Goal: Information Seeking & Learning: Compare options

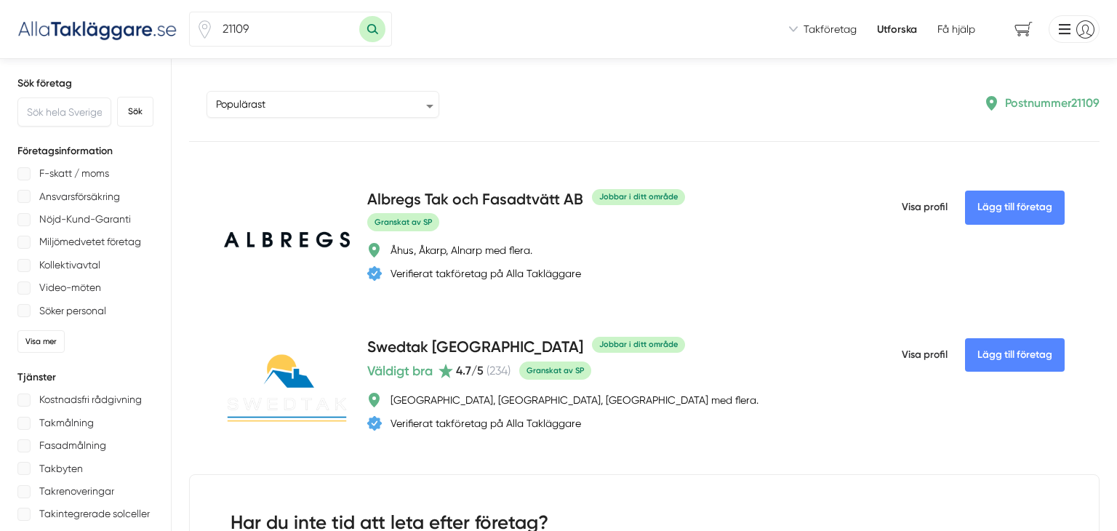
click at [259, 34] on input "21109" at bounding box center [286, 28] width 145 height 33
type input "2"
type input "40530"
click at [359, 16] on button "Sök med postnummer" at bounding box center [372, 29] width 26 height 26
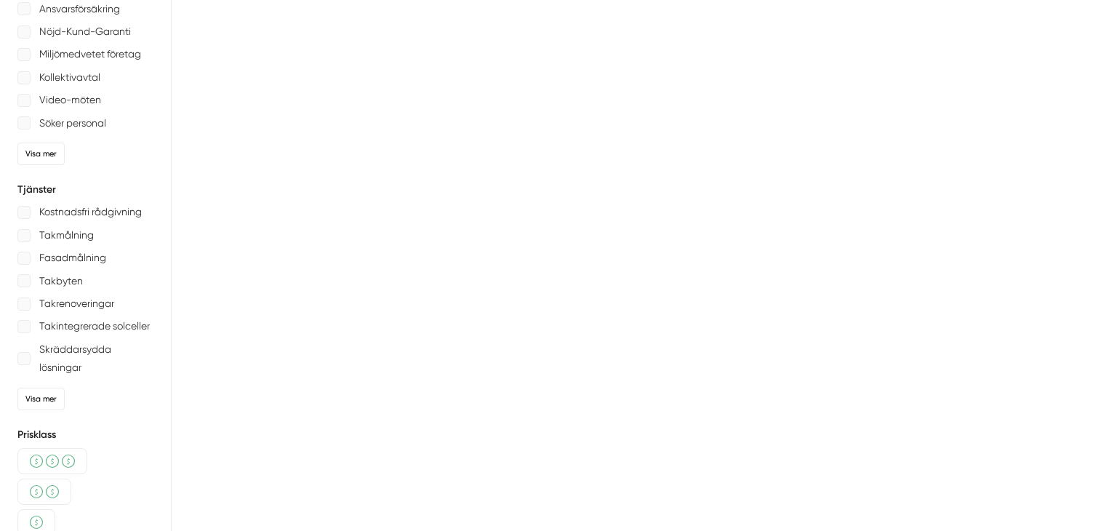
type input "40530"
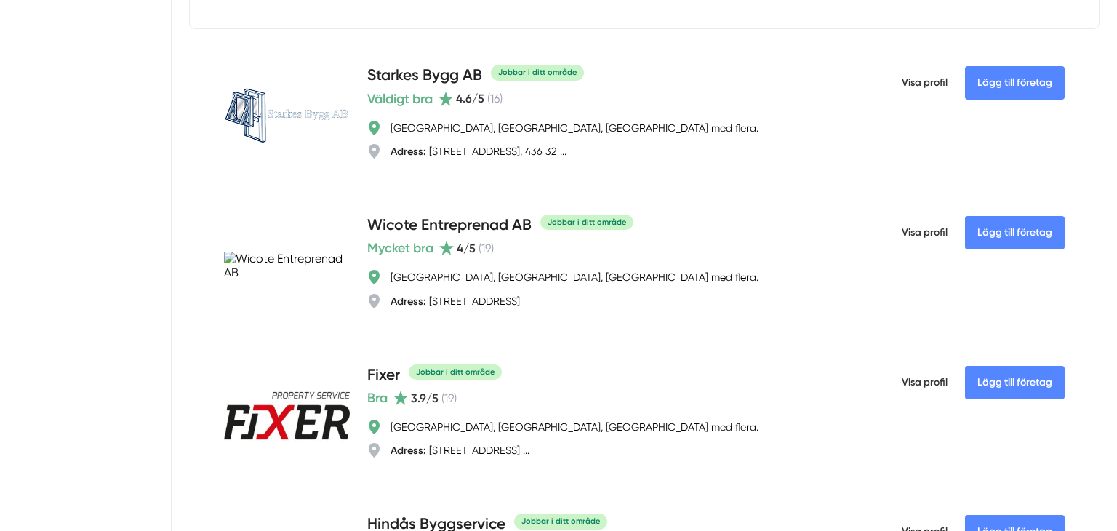
scroll to position [1914, 0]
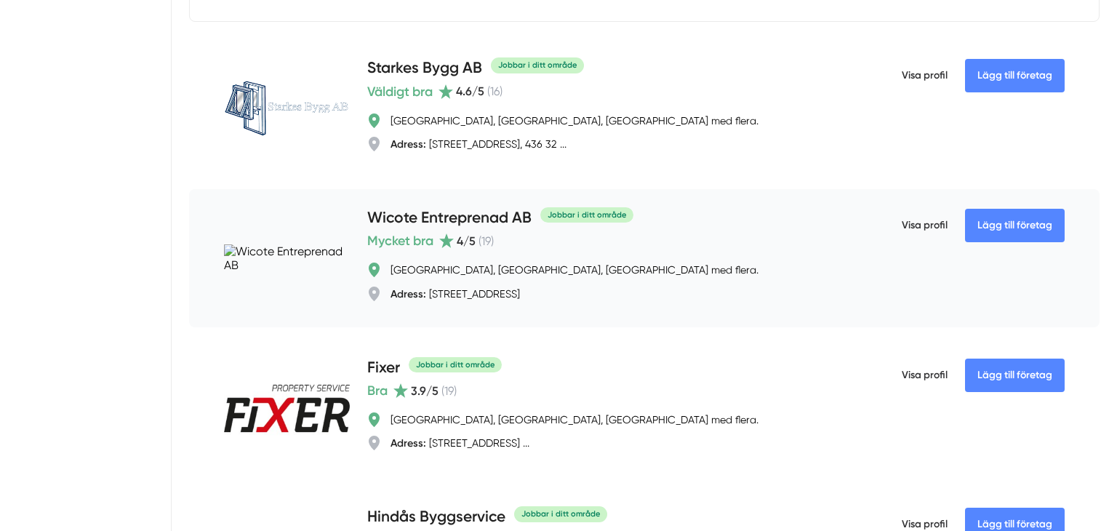
click at [448, 230] on h4 "Wicote Entreprenad AB" at bounding box center [449, 218] width 164 height 24
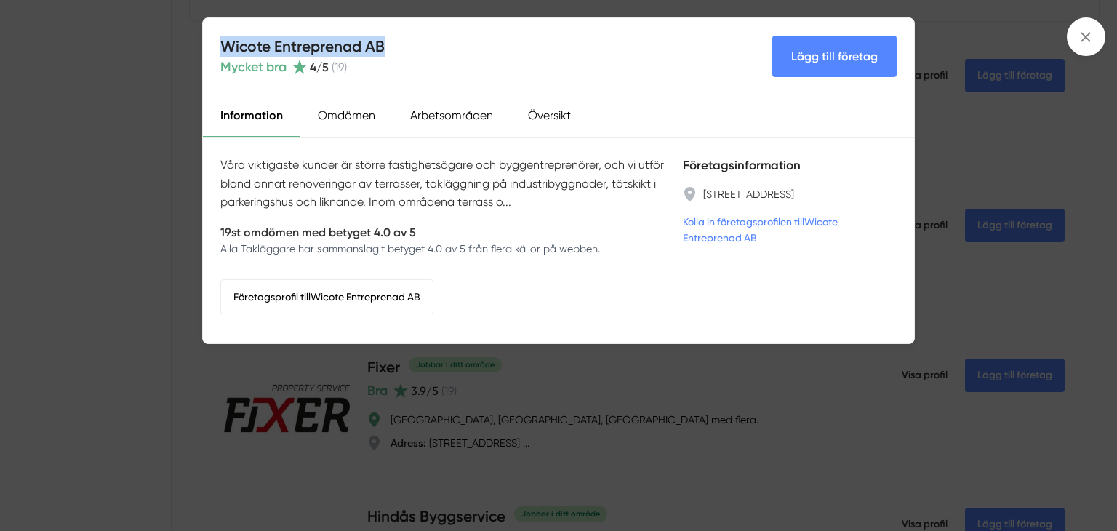
drag, startPoint x: 402, startPoint y: 41, endPoint x: 215, endPoint y: 46, distance: 186.9
click at [215, 46] on div "Wicote Entreprenad AB Mycket bra 4 /5 ( 19 ) Lägg till företag" at bounding box center [558, 56] width 711 height 77
copy h4 "Wicote Entreprenad AB"
click at [1103, 49] on div "Wicote Entreprenad AB Mycket bra 4 /5 ( 19 ) Lägg till företag Information Omdö…" at bounding box center [558, 265] width 1117 height 531
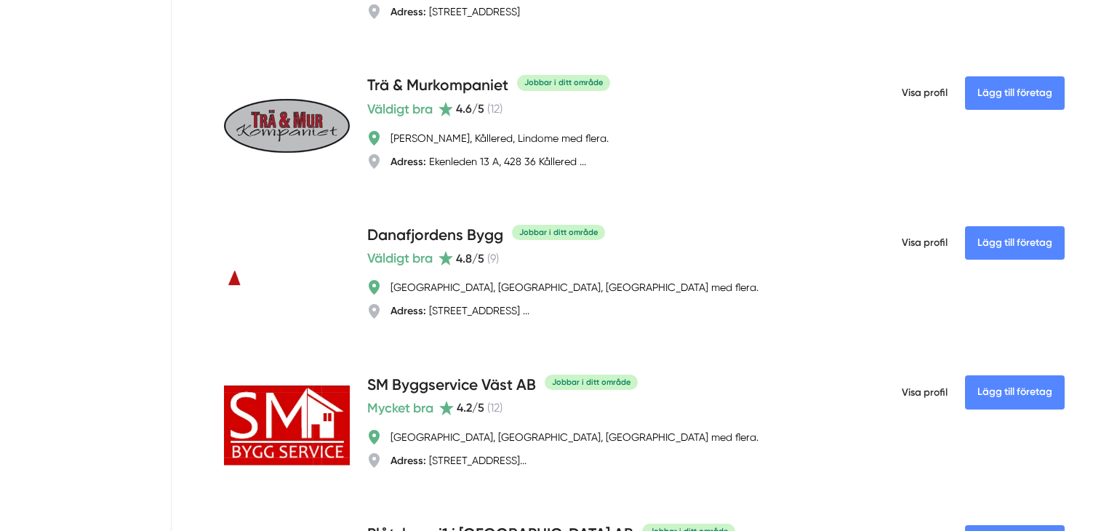
scroll to position [2501, 0]
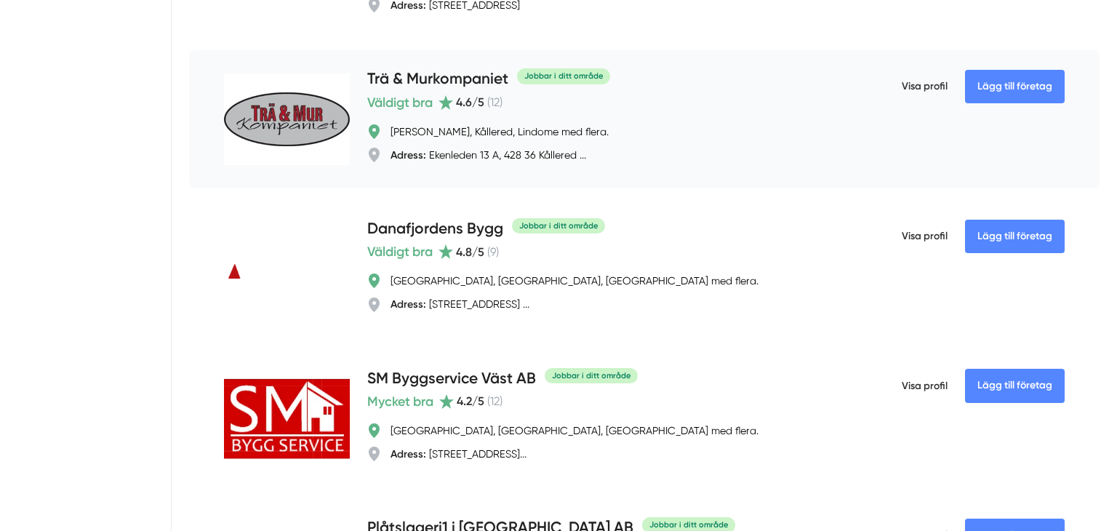
click at [458, 92] on h4 "Trä & Murkompaniet" at bounding box center [437, 80] width 141 height 24
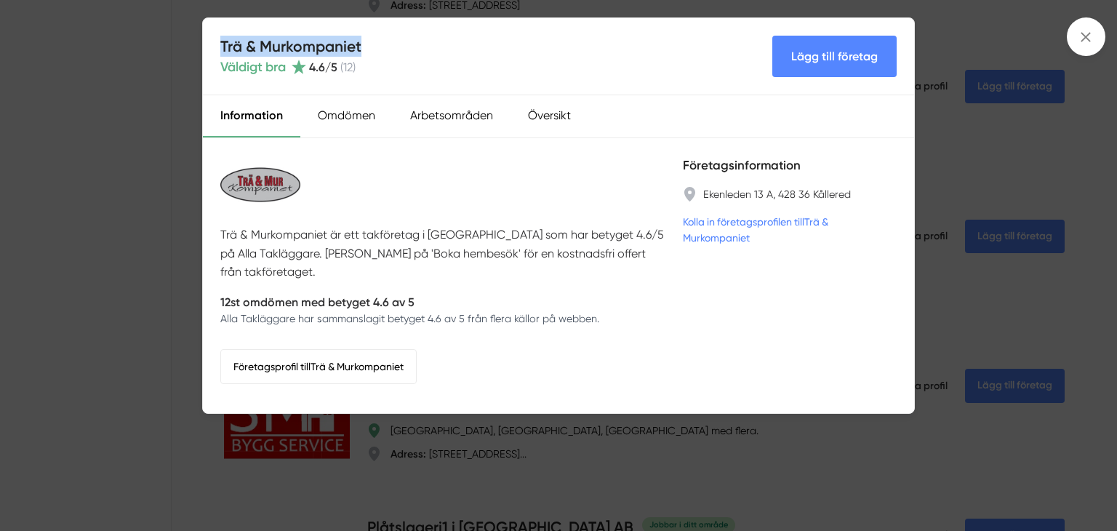
drag, startPoint x: 368, startPoint y: 44, endPoint x: 222, endPoint y: 41, distance: 146.1
click at [222, 41] on div "Trä & Murkompaniet Väldigt bra 4.6 /5 ( 12 ) Lägg till företag" at bounding box center [558, 56] width 711 height 77
copy h4 "Trä & Murkompaniet"
click at [549, 468] on div "Trä & Murkompaniet Väldigt bra 4.6 /5 ( 12 ) Lägg till företag Information Omdö…" at bounding box center [558, 265] width 1117 height 531
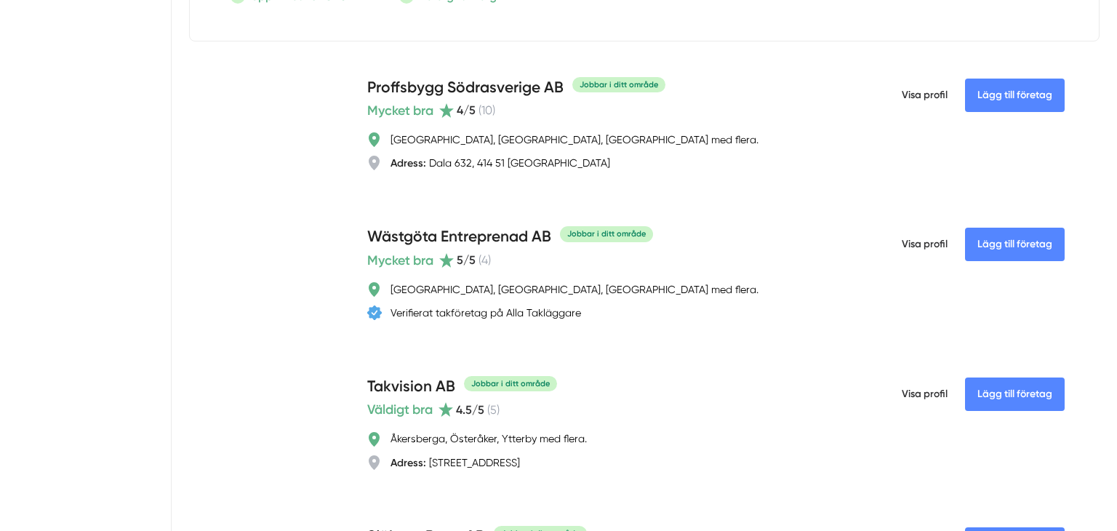
scroll to position [3318, 0]
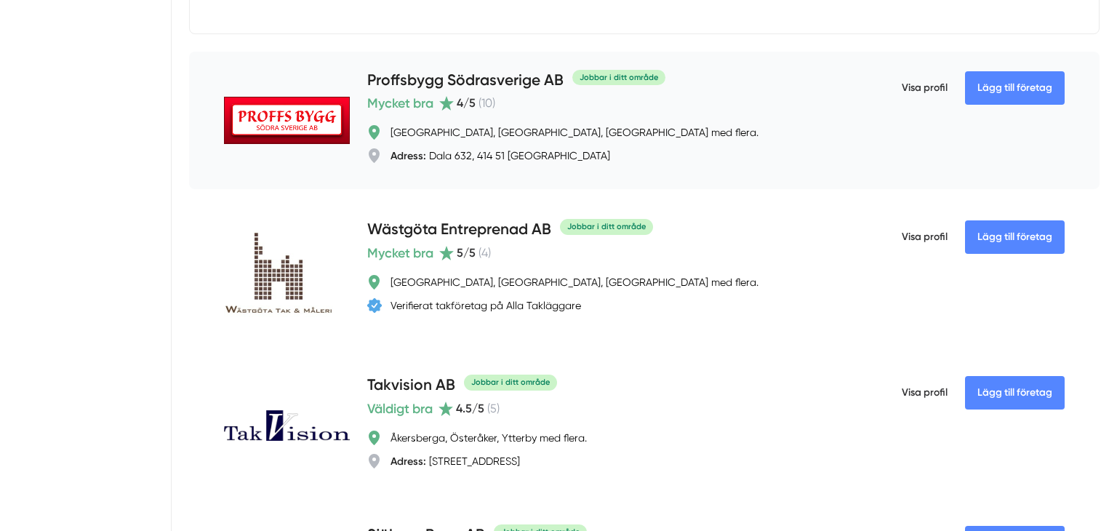
click at [480, 93] on h4 "Proffsbygg Södrasverige AB" at bounding box center [465, 81] width 196 height 24
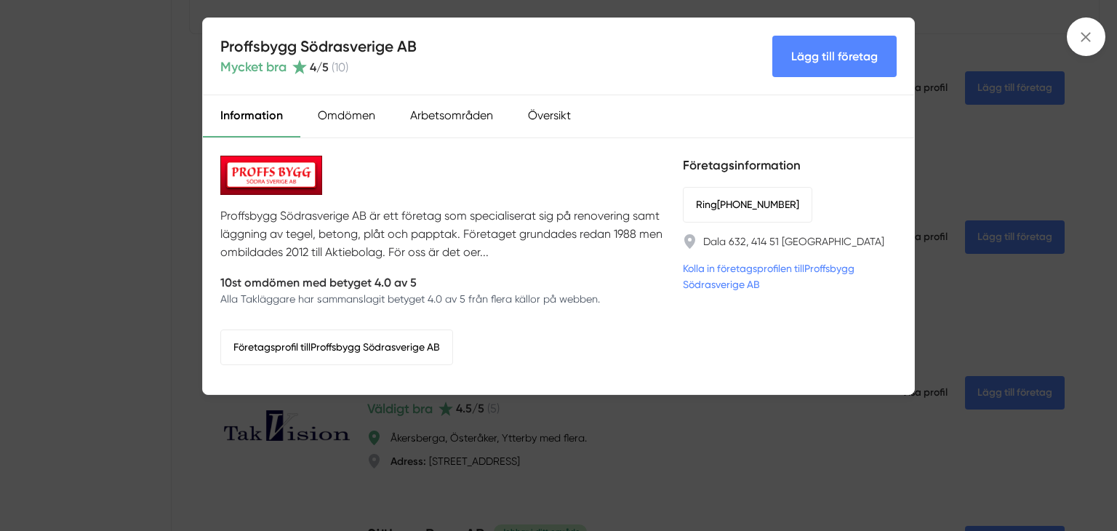
click at [784, 456] on div "Proffsbygg Södrasverige AB Mycket bra 4 /5 ( 10 ) Lägg till företag Information…" at bounding box center [558, 265] width 1117 height 531
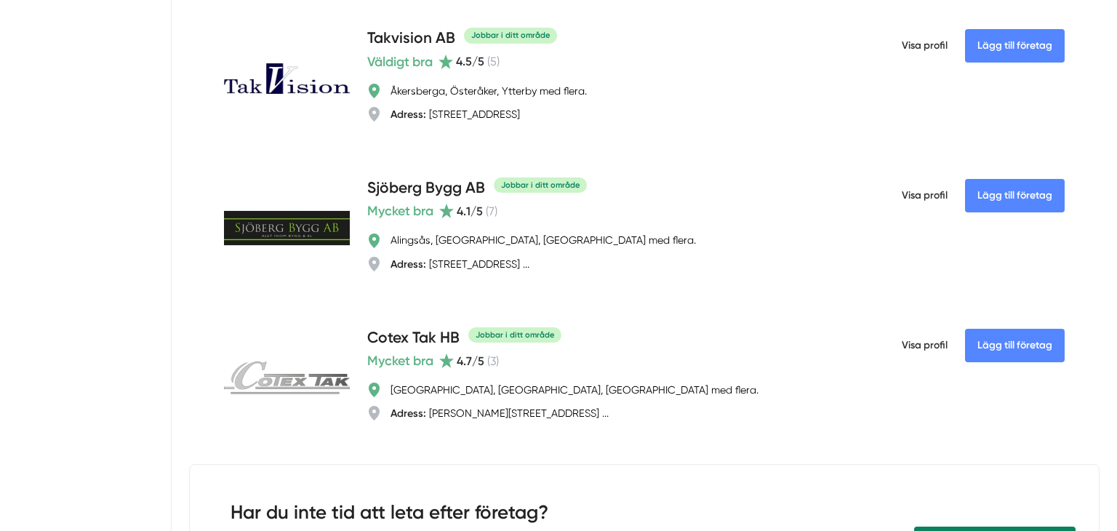
scroll to position [3693, 0]
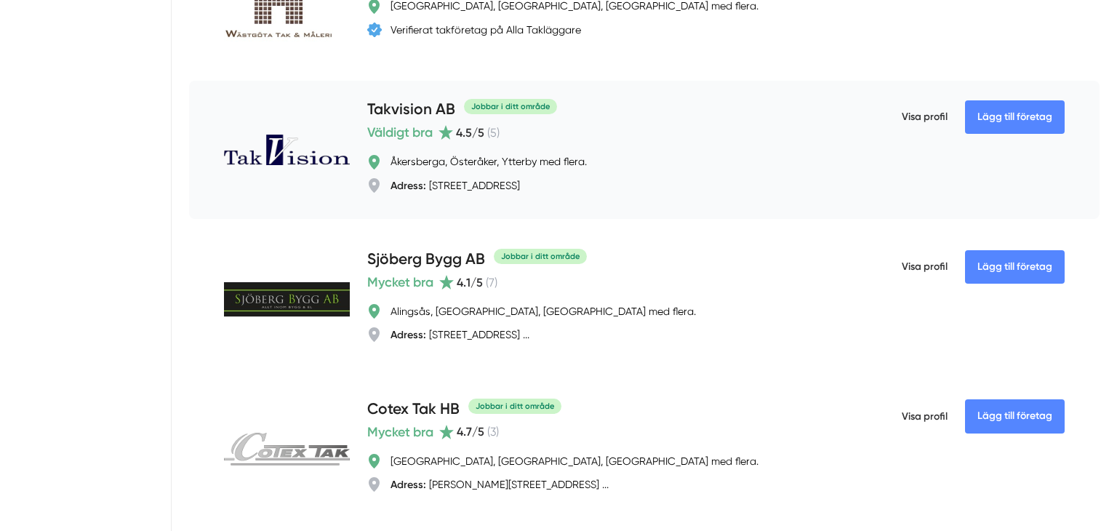
click at [399, 107] on h4 "Takvision AB" at bounding box center [411, 110] width 88 height 24
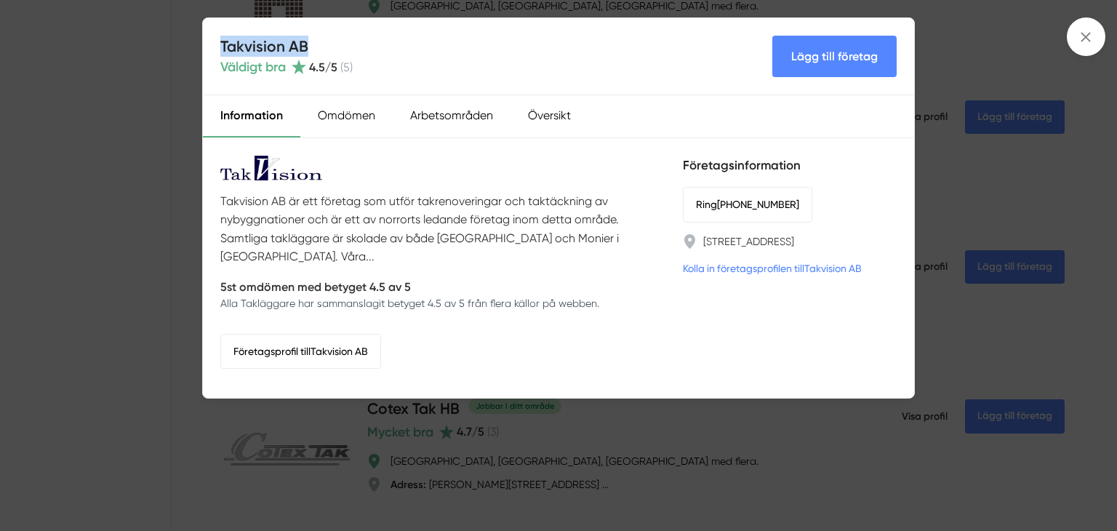
drag, startPoint x: 313, startPoint y: 47, endPoint x: 220, endPoint y: 42, distance: 93.1
click at [220, 42] on h4 "Takvision AB" at bounding box center [286, 46] width 132 height 21
copy h4 "Takvision AB"
click at [694, 484] on div "Takvision AB Väldigt bra 4.5 /5 ( 5 ) Lägg till företag Information Omdömen Arb…" at bounding box center [558, 265] width 1117 height 531
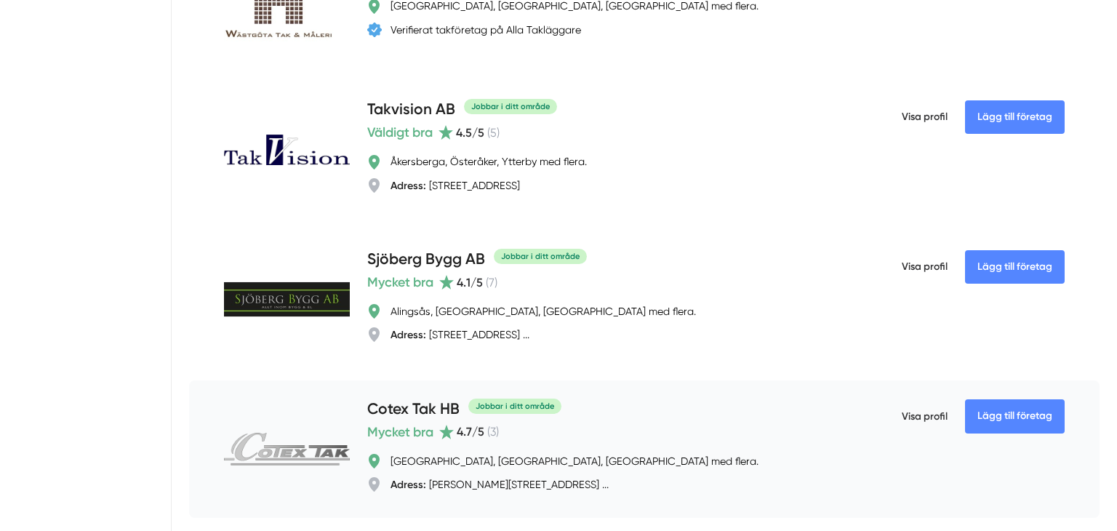
click at [430, 406] on h4 "Cotex Tak HB" at bounding box center [413, 410] width 92 height 24
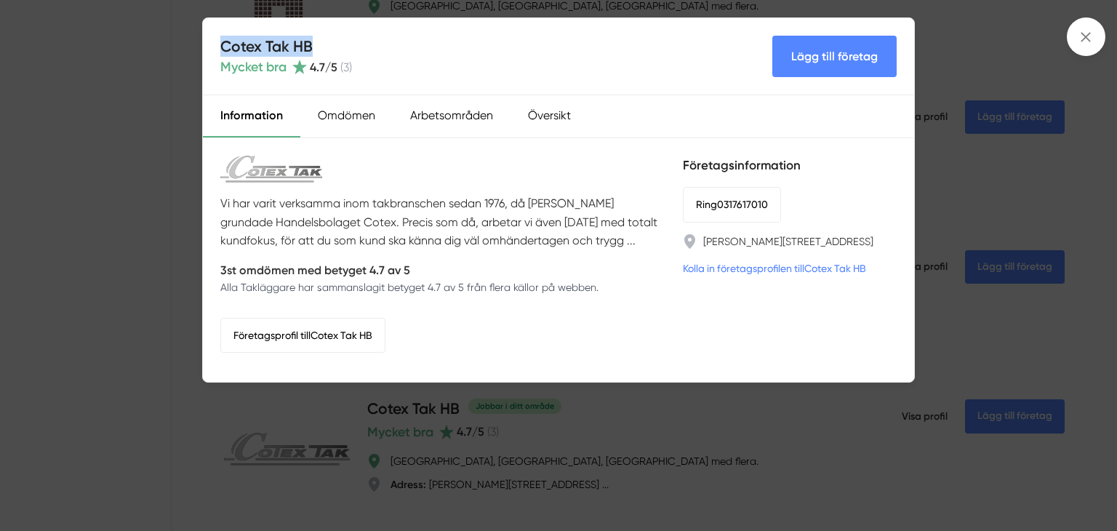
drag, startPoint x: 313, startPoint y: 47, endPoint x: 205, endPoint y: 47, distance: 108.3
click at [205, 47] on div "Cotex Tak HB Mycket bra 4.7 /5 ( 3 ) Lägg till företag" at bounding box center [558, 56] width 711 height 77
click at [262, 44] on h4 "Cotex Tak HB" at bounding box center [286, 46] width 132 height 21
drag, startPoint x: 223, startPoint y: 47, endPoint x: 339, endPoint y: 36, distance: 116.7
click at [339, 36] on h4 "Cotex Tak HB" at bounding box center [286, 46] width 132 height 21
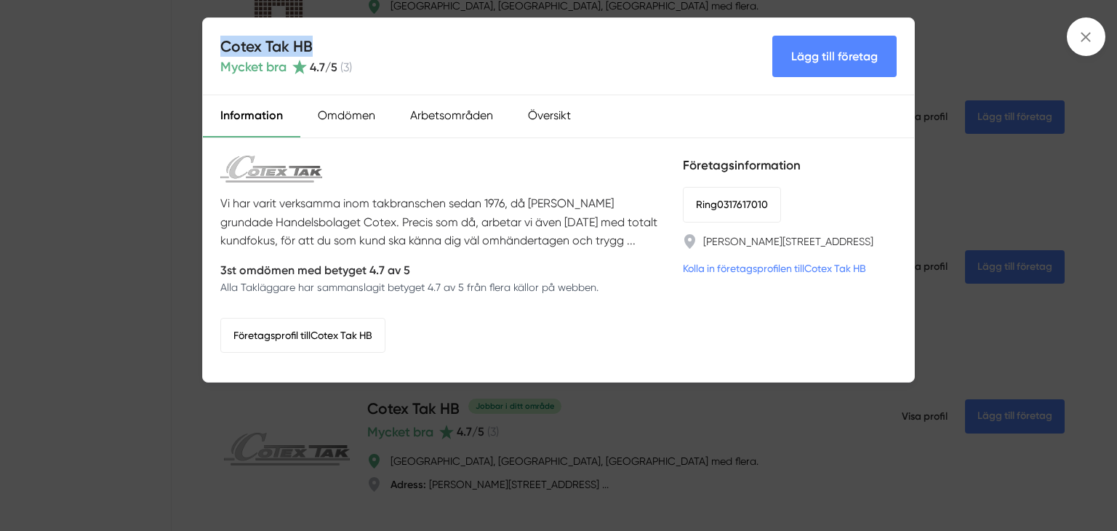
copy h4 "Cotex Tak HB"
click at [970, 260] on div "Cotex Tak HB Mycket bra 4.7 /5 ( 3 ) Lägg till företag Information Omdömen Arbe…" at bounding box center [558, 265] width 1117 height 531
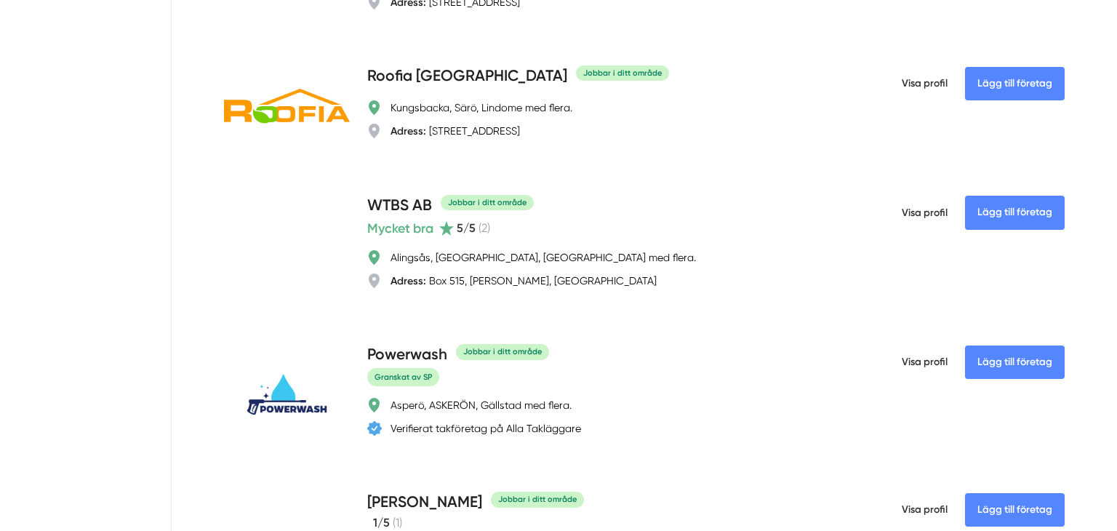
scroll to position [4734, 0]
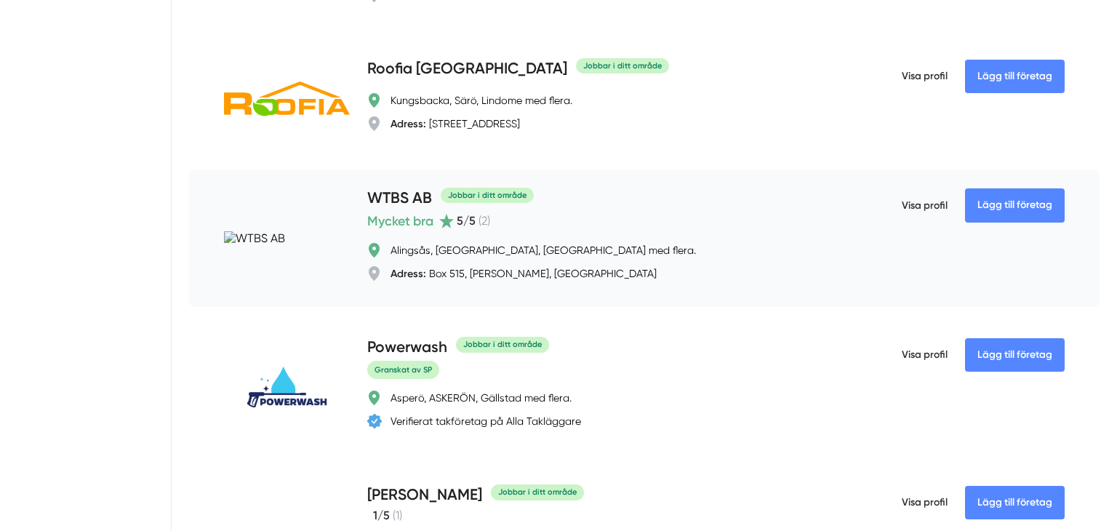
click at [400, 203] on h4 "WTBS AB" at bounding box center [399, 199] width 65 height 24
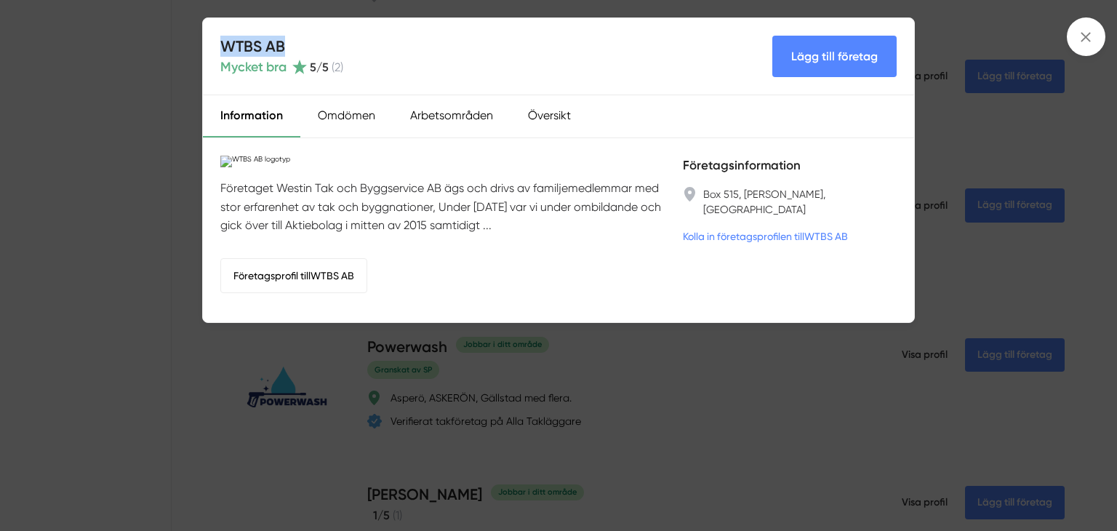
drag, startPoint x: 288, startPoint y: 40, endPoint x: 219, endPoint y: 41, distance: 69.1
click at [219, 41] on div "WTBS AB Mycket bra 5 /5 ( 2 ) Lägg till företag" at bounding box center [558, 56] width 711 height 77
click at [224, 41] on h4 "WTBS AB" at bounding box center [281, 46] width 123 height 21
drag, startPoint x: 219, startPoint y: 45, endPoint x: 286, endPoint y: 46, distance: 67.6
click at [286, 46] on div "WTBS AB Mycket bra 5 /5 ( 2 ) Lägg till företag" at bounding box center [558, 56] width 711 height 77
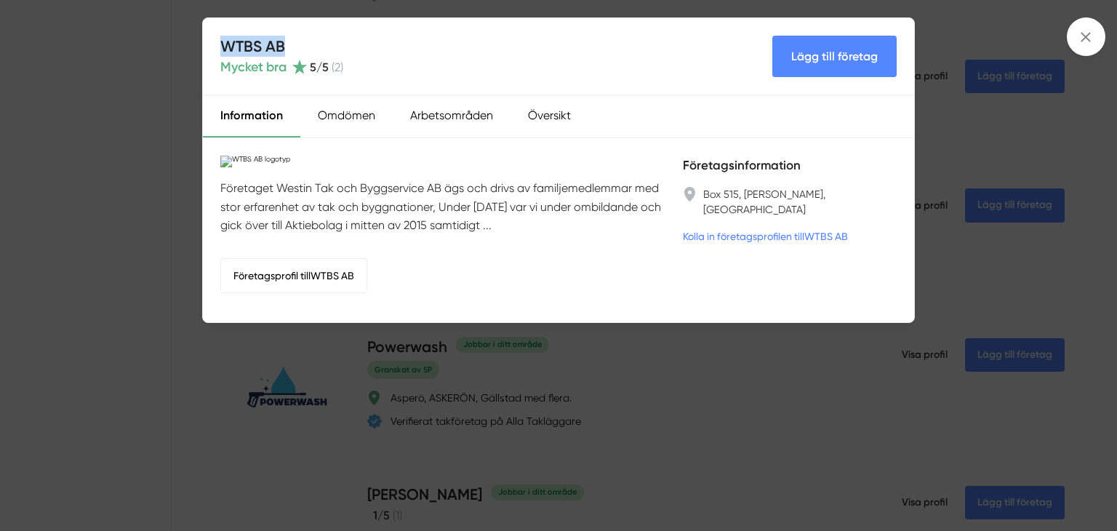
click at [255, 45] on h4 "WTBS AB" at bounding box center [281, 46] width 123 height 21
drag, startPoint x: 284, startPoint y: 40, endPoint x: 218, endPoint y: 41, distance: 66.2
click at [218, 41] on div "WTBS AB Mycket bra 5 /5 ( 2 ) Lägg till företag" at bounding box center [558, 56] width 711 height 77
copy h4 "WTBS AB"
click at [1093, 119] on div "WTBS AB Mycket bra 5 /5 ( 2 ) Lägg till företag Information Omdömen Arbetsområd…" at bounding box center [558, 265] width 1117 height 531
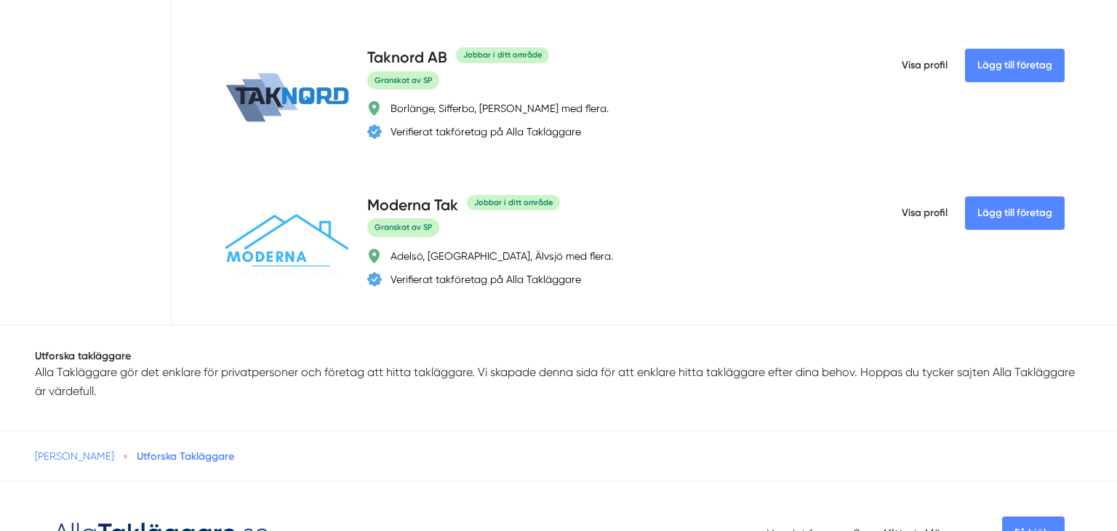
scroll to position [5327, 0]
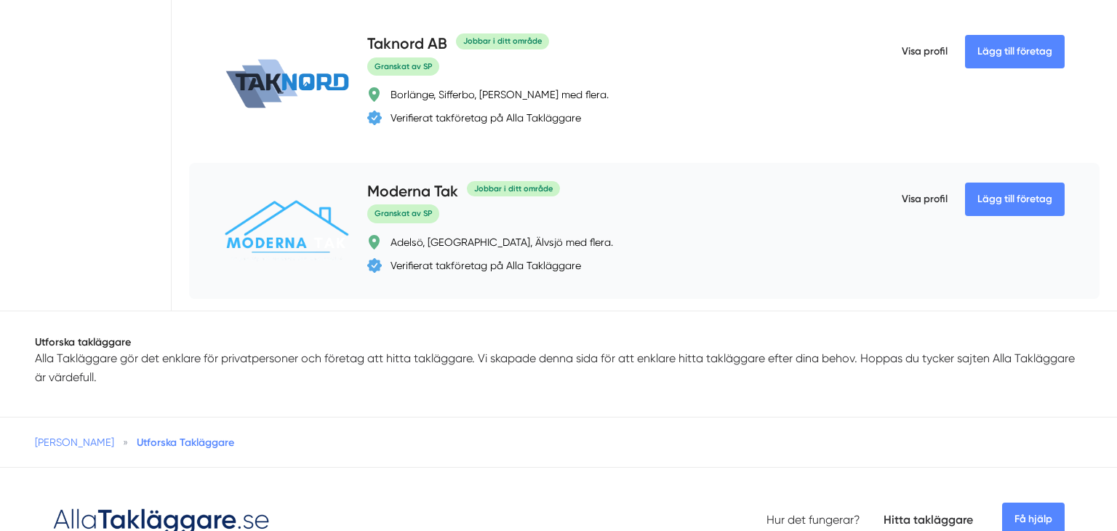
click at [409, 200] on h4 "Moderna Tak" at bounding box center [412, 192] width 91 height 24
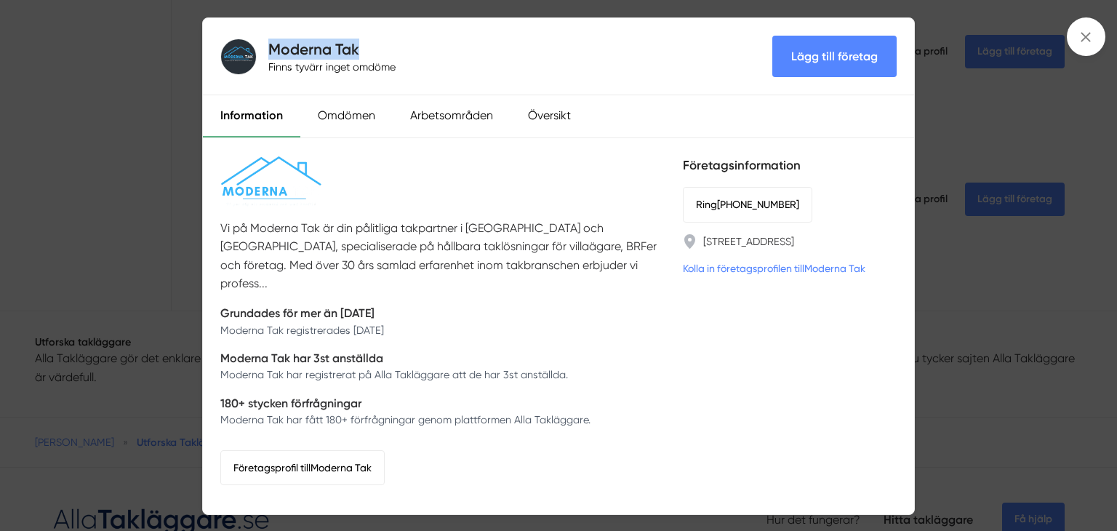
drag, startPoint x: 362, startPoint y: 39, endPoint x: 262, endPoint y: 41, distance: 99.6
click at [262, 41] on div "Moderna Tak Finns tyvärr inget omdöme" at bounding box center [310, 57] width 181 height 36
copy h4 "Moderna Tak"
click at [965, 293] on div "Moderna Tak Finns tyvärr inget omdöme Lägg till företag Information Omdömen Arb…" at bounding box center [558, 265] width 1117 height 531
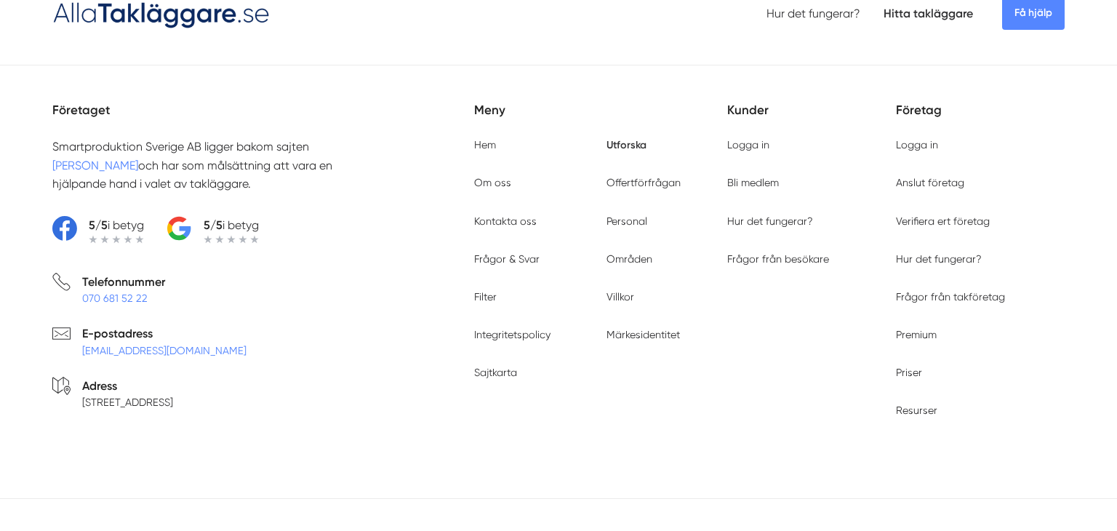
scroll to position [4731, 0]
